Goal: Book appointment/travel/reservation

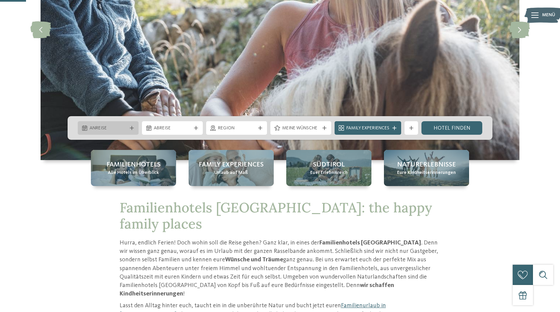
click at [126, 132] on div "Anreise" at bounding box center [108, 128] width 61 height 14
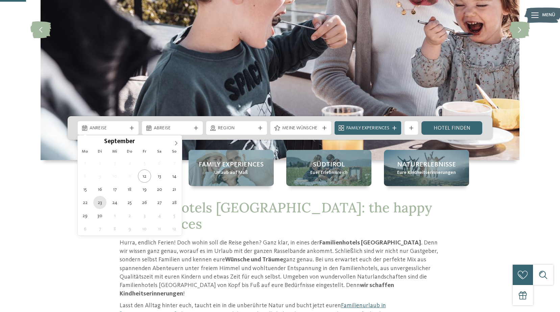
type div "[DATE]"
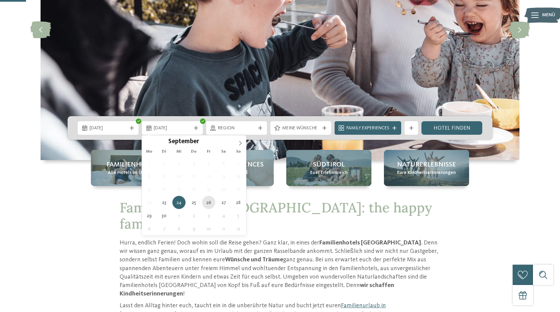
type div "[DATE]"
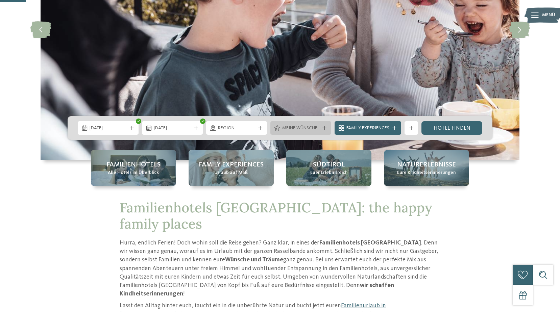
click at [308, 128] on span "Meine Wünsche" at bounding box center [300, 128] width 37 height 7
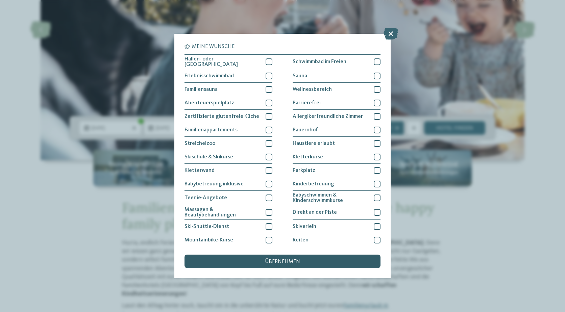
click at [284, 261] on span "übernehmen" at bounding box center [282, 261] width 35 height 5
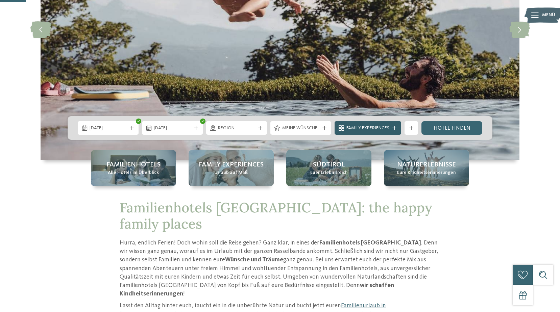
click at [376, 127] on span "Family Experiences" at bounding box center [367, 128] width 43 height 7
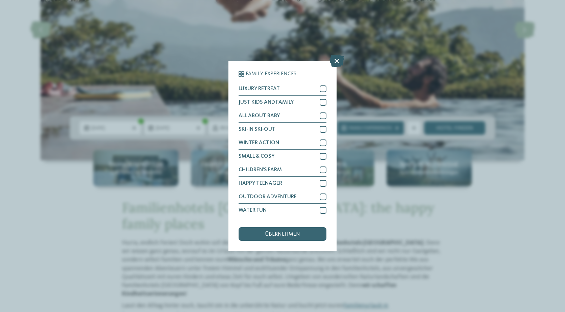
click at [334, 62] on icon at bounding box center [337, 61] width 15 height 12
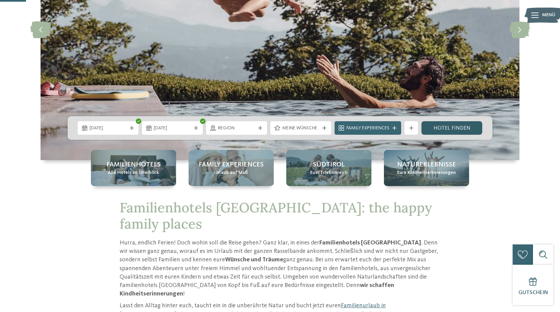
click at [442, 126] on link "Hotel finden" at bounding box center [451, 128] width 61 height 14
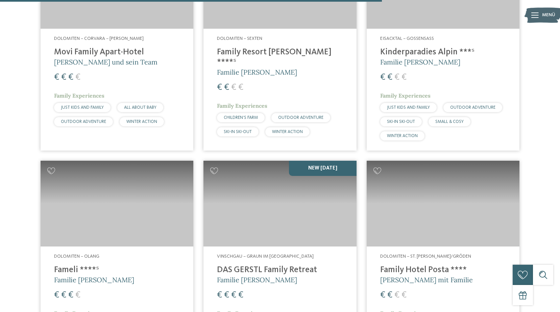
scroll to position [1438, 0]
